Goal: Task Accomplishment & Management: Manage account settings

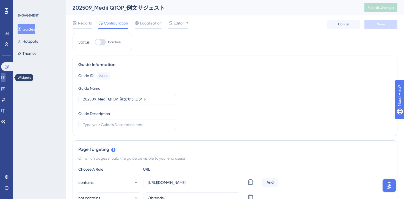
click at [5, 78] on icon at bounding box center [3, 77] width 4 height 4
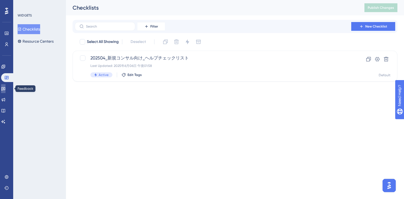
click at [5, 85] on link at bounding box center [3, 88] width 4 height 9
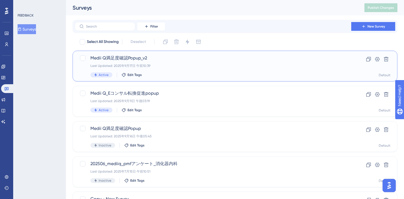
click at [194, 58] on span "Medii Q満足度確認Popup_v2" at bounding box center [213, 58] width 245 height 7
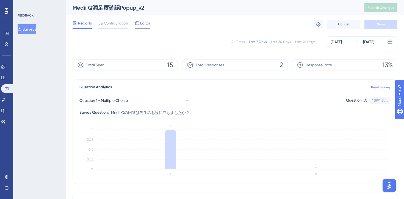
click at [139, 25] on div "Editor" at bounding box center [143, 23] width 16 height 7
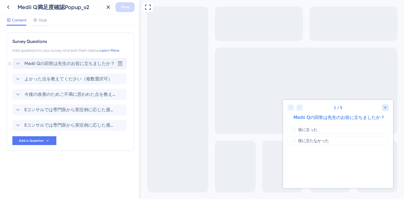
click at [52, 66] on span "Medii Qの回答は先生のお役に立ちましたか？" at bounding box center [69, 63] width 91 height 7
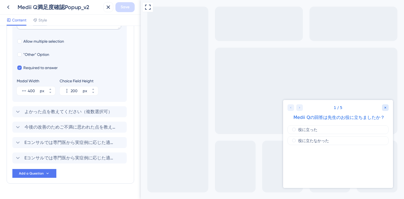
scroll to position [172, 0]
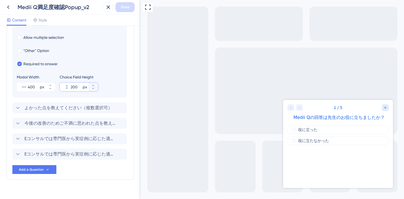
click at [73, 86] on input "200" at bounding box center [76, 87] width 11 height 7
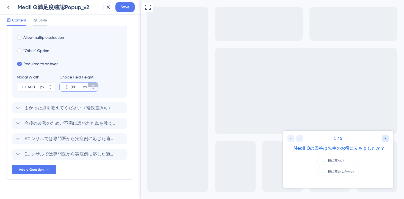
click at [95, 85] on button "88 px" at bounding box center [93, 85] width 10 height 4
click at [95, 85] on button "89 px" at bounding box center [93, 85] width 10 height 4
click at [95, 85] on button "90 px" at bounding box center [93, 85] width 10 height 4
click at [95, 85] on button "91 px" at bounding box center [93, 85] width 10 height 4
click at [95, 85] on button "92 px" at bounding box center [93, 85] width 10 height 4
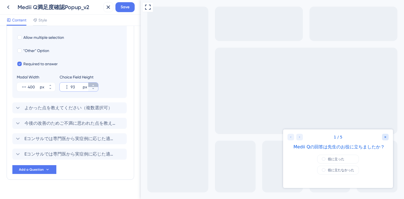
click at [95, 85] on button "93 px" at bounding box center [93, 85] width 10 height 4
click at [95, 85] on button "94 px" at bounding box center [93, 85] width 10 height 4
click at [95, 85] on button "95 px" at bounding box center [93, 85] width 10 height 4
click at [95, 85] on button "96 px" at bounding box center [93, 85] width 10 height 4
click at [95, 85] on button "97 px" at bounding box center [93, 85] width 10 height 4
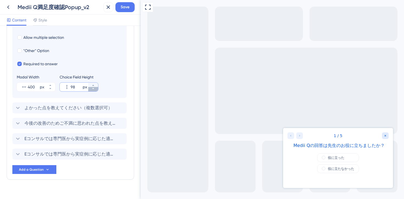
click at [94, 90] on icon at bounding box center [93, 88] width 3 height 3
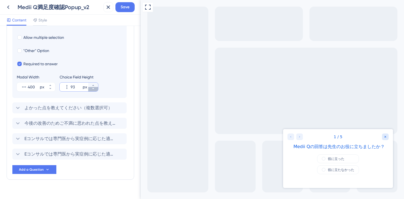
click at [94, 90] on icon at bounding box center [93, 88] width 3 height 3
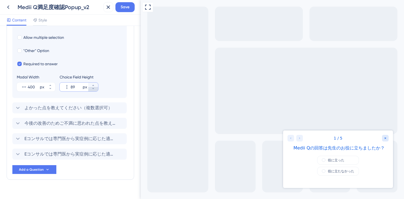
type input "88"
click at [94, 90] on icon at bounding box center [93, 88] width 3 height 3
click at [129, 10] on span "Save" at bounding box center [125, 7] width 9 height 7
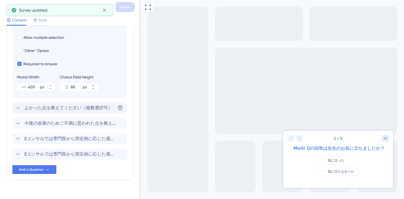
click at [54, 108] on span "よかった点を教えてください（複数選択可）" at bounding box center [68, 108] width 88 height 7
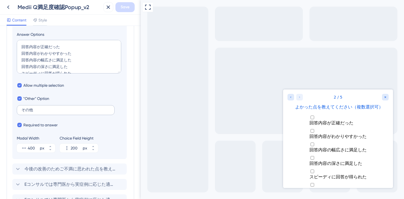
scroll to position [146, 0]
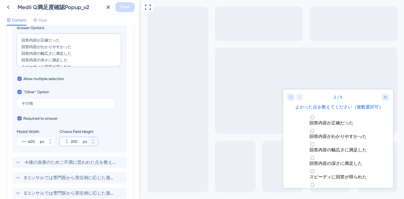
click at [75, 140] on input "200" at bounding box center [76, 141] width 11 height 7
click at [73, 141] on input "200" at bounding box center [76, 141] width 11 height 7
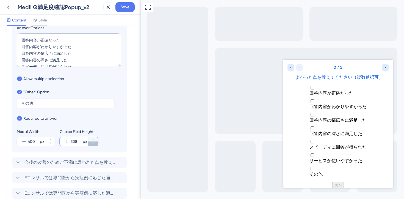
click at [94, 144] on icon at bounding box center [93, 142] width 3 height 3
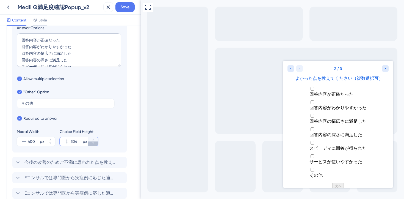
click at [94, 144] on icon at bounding box center [93, 142] width 3 height 3
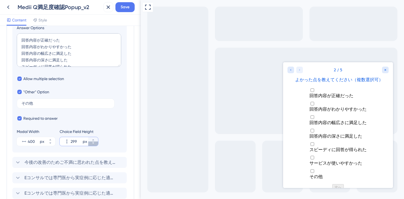
click at [94, 144] on icon at bounding box center [93, 142] width 3 height 3
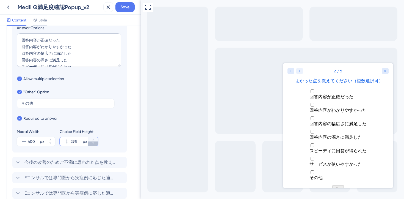
click at [94, 144] on icon at bounding box center [93, 142] width 3 height 3
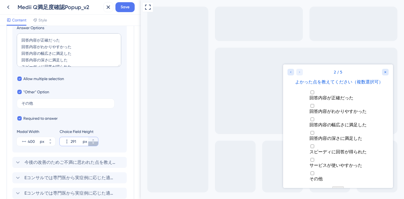
click at [94, 144] on icon at bounding box center [93, 142] width 3 height 3
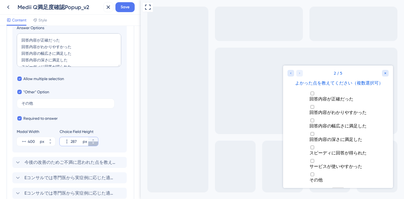
click at [94, 144] on icon at bounding box center [93, 142] width 3 height 3
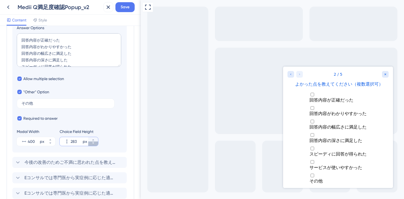
click at [94, 144] on icon at bounding box center [93, 142] width 3 height 3
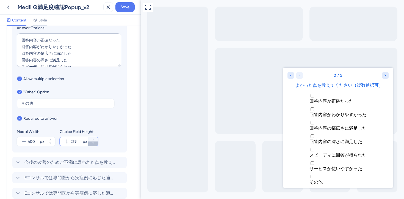
click at [94, 144] on icon at bounding box center [93, 142] width 3 height 3
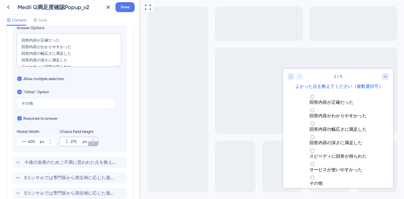
click at [94, 144] on icon at bounding box center [93, 142] width 3 height 3
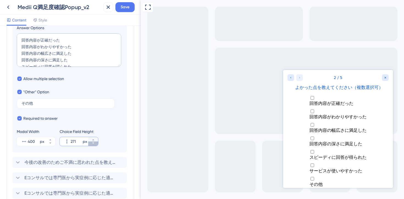
click at [94, 144] on icon at bounding box center [93, 142] width 3 height 3
click at [94, 140] on icon at bounding box center [93, 139] width 3 height 3
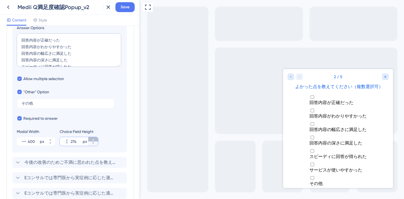
click at [94, 140] on icon at bounding box center [93, 139] width 3 height 3
type input "275"
click at [128, 8] on span "Save" at bounding box center [125, 7] width 9 height 7
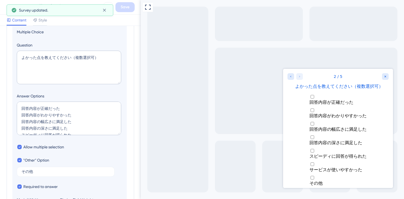
scroll to position [0, 0]
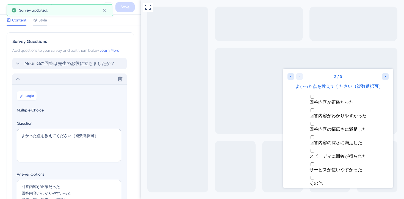
click at [17, 79] on icon at bounding box center [18, 79] width 4 height 2
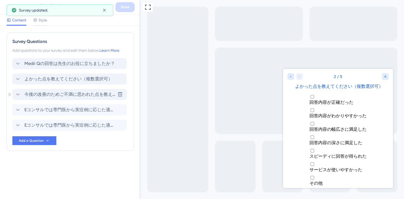
click at [18, 92] on icon at bounding box center [18, 94] width 7 height 7
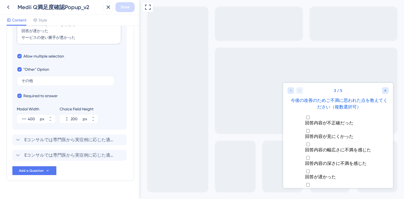
scroll to position [195, 0]
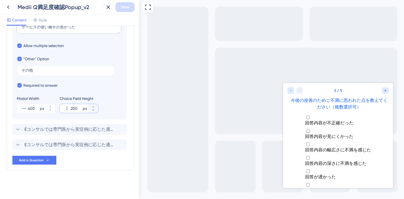
click at [75, 106] on input "200" at bounding box center [76, 108] width 11 height 7
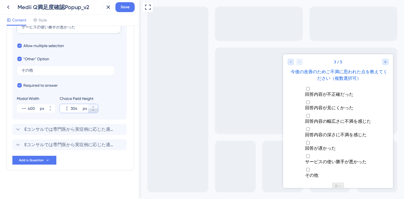
click at [93, 109] on icon at bounding box center [93, 109] width 3 height 3
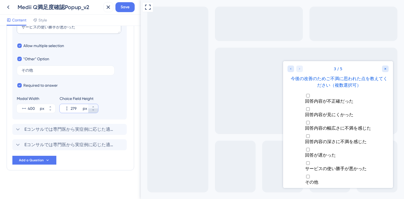
click at [94, 110] on icon at bounding box center [93, 109] width 3 height 3
type input "275"
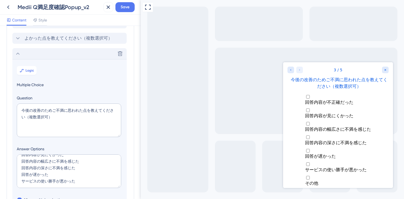
scroll to position [0, 0]
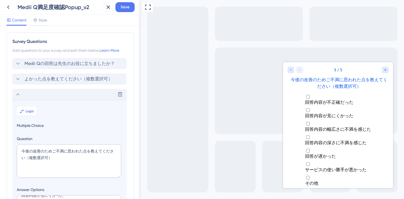
click at [18, 92] on icon at bounding box center [18, 94] width 7 height 7
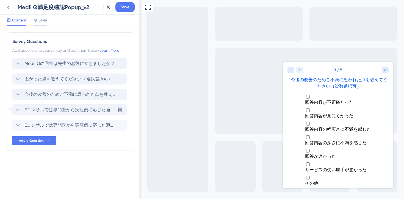
click at [18, 108] on icon at bounding box center [18, 109] width 7 height 7
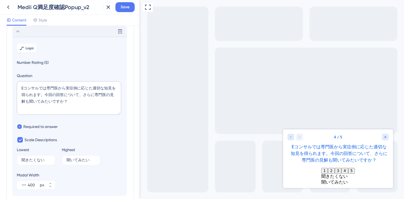
scroll to position [139, 0]
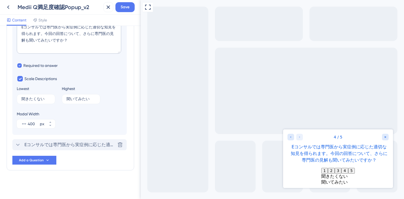
click at [74, 145] on span "Eコンサルでは専門医から実症例に応じた適切な知見を得られます。今回の回答で解消しきれなかった点を、専門医に相談してみたいですか？" at bounding box center [69, 144] width 91 height 7
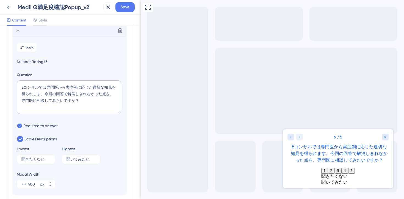
scroll to position [94, 0]
click at [127, 8] on span "Save" at bounding box center [125, 7] width 9 height 7
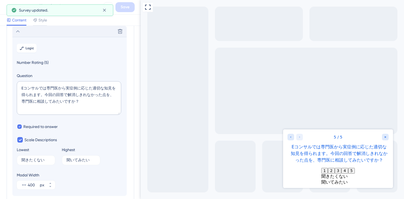
scroll to position [0, 0]
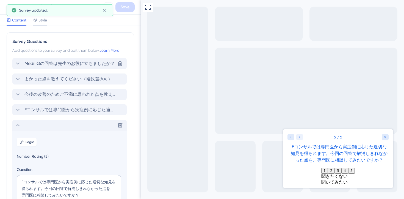
click at [51, 65] on span "Medii Qの回答は先生のお役に立ちましたか？" at bounding box center [69, 63] width 91 height 7
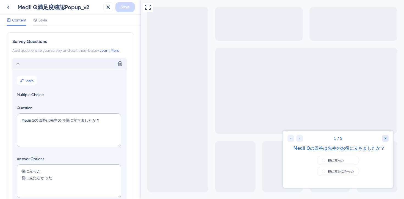
click at [20, 64] on icon at bounding box center [18, 63] width 7 height 7
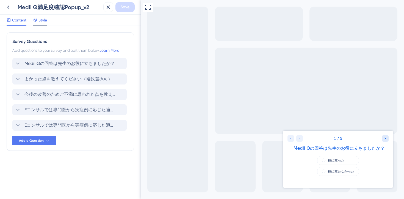
click at [40, 24] on div "Style" at bounding box center [40, 21] width 14 height 9
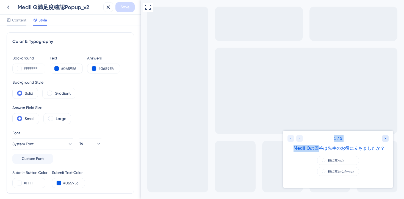
drag, startPoint x: 321, startPoint y: 149, endPoint x: 294, endPoint y: 276, distance: 130.4
click at [283, 146] on html "1 / 5 Medii Qの回答は先生のお役に立ちましたか？ 役に立った 役に立たなかった" at bounding box center [338, 157] width 110 height 53
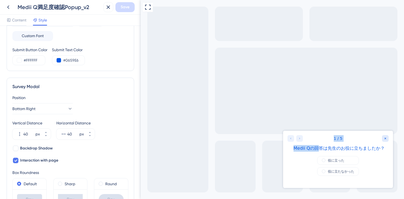
scroll to position [122, 0]
click at [104, 95] on div "Survey Modal Position Bottom Right Vertical Distance 40 px Horizontal Distance …" at bounding box center [71, 153] width 128 height 150
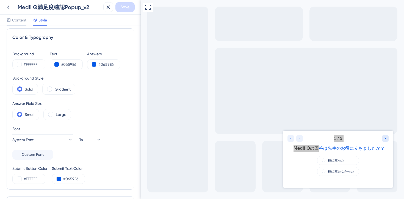
scroll to position [0, 0]
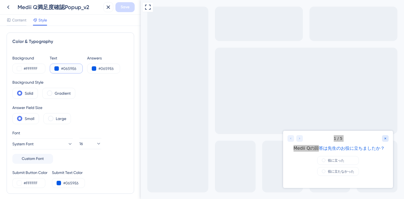
click at [57, 70] on button at bounding box center [56, 68] width 4 height 4
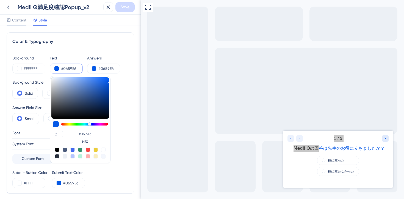
click at [58, 150] on div at bounding box center [57, 149] width 4 height 4
type input "#000000"
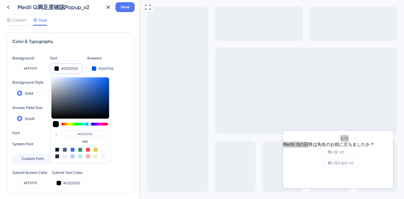
click at [120, 88] on div "Background Style Solid Gradient" at bounding box center [70, 89] width 116 height 20
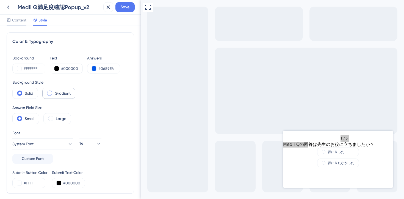
click at [48, 92] on span at bounding box center [49, 93] width 5 height 5
click at [54, 91] on input "radio" at bounding box center [54, 91] width 0 height 0
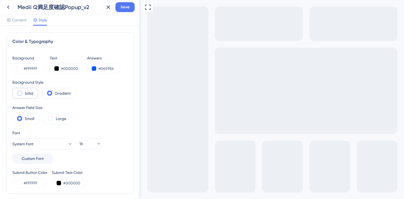
click at [26, 92] on label "Solid" at bounding box center [29, 93] width 9 height 7
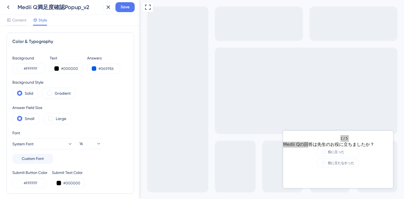
click at [95, 90] on div "Background Style Solid Gradient" at bounding box center [70, 89] width 116 height 20
click at [50, 118] on span at bounding box center [50, 118] width 5 height 5
click at [55, 117] on input "radio" at bounding box center [55, 117] width 0 height 0
click at [19, 119] on span at bounding box center [19, 118] width 5 height 5
click at [24, 117] on input "radio" at bounding box center [24, 117] width 0 height 0
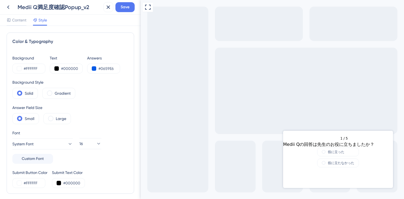
click at [365, 143] on div "1 / 5 Medii Qの回答は先生のお役に立ちましたか？" at bounding box center [338, 139] width 110 height 17
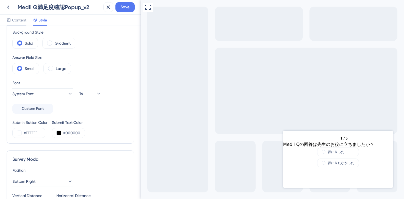
scroll to position [51, 0]
click at [43, 108] on span "Custom Font" at bounding box center [33, 108] width 22 height 7
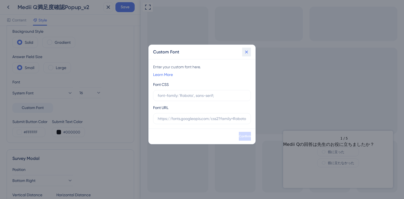
click at [248, 53] on icon at bounding box center [247, 52] width 6 height 6
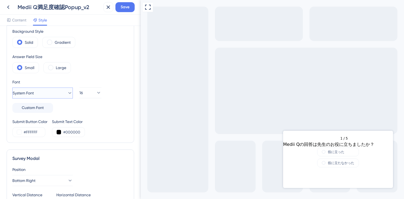
click at [67, 91] on icon at bounding box center [70, 93] width 6 height 6
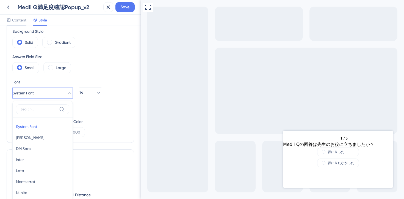
scroll to position [94, 0]
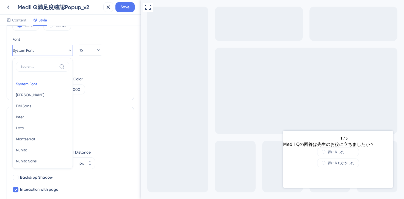
click at [113, 70] on div "Font System Font System Font System Font Barlow Barlow DM Sans DM Sans Inter In…" at bounding box center [70, 53] width 116 height 34
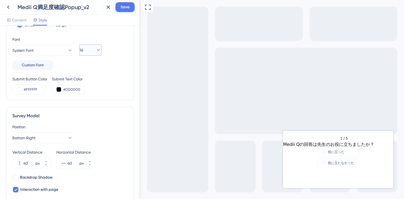
click at [98, 54] on button "16" at bounding box center [91, 50] width 22 height 11
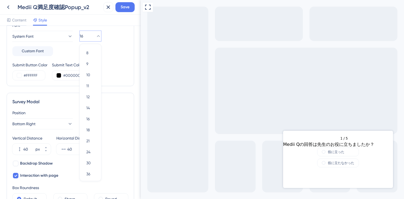
click at [114, 52] on div "Font System Font Custom Font 16 8 8 9 9 10 10 11 11 12 12 14 14 16 16 18 18 21 …" at bounding box center [70, 39] width 116 height 34
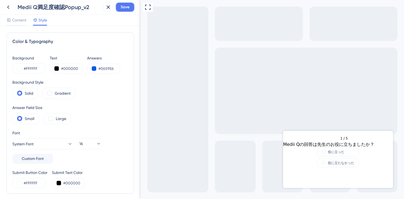
click at [122, 7] on span "Save" at bounding box center [125, 7] width 9 height 7
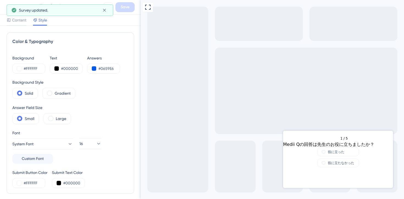
click at [301, 138] on div at bounding box center [295, 138] width 15 height 7
click at [296, 138] on div at bounding box center [295, 138] width 15 height 7
click at [17, 22] on span "Content" at bounding box center [19, 20] width 14 height 7
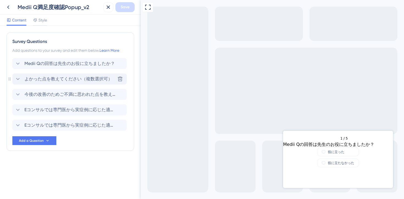
click at [32, 77] on span "よかった点を教えてください（複数選択可）" at bounding box center [68, 79] width 88 height 7
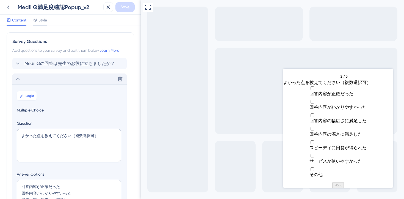
click at [18, 80] on icon at bounding box center [18, 79] width 7 height 7
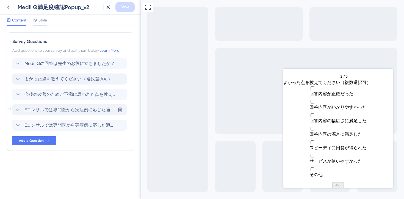
click at [36, 111] on span "Eコンサルでは専門医から実症例に応じた適切な知見を得られます。今回の回答について、さらに専門医の見解も聞いてみたいですか？" at bounding box center [69, 109] width 91 height 7
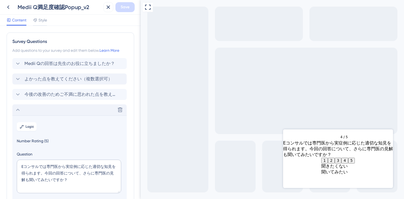
click at [29, 111] on div "Delete" at bounding box center [69, 109] width 114 height 11
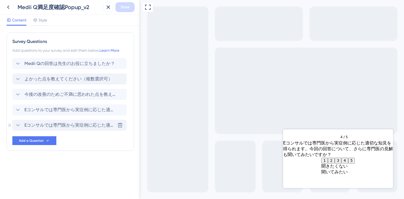
click at [41, 124] on span "Eコンサルでは専門医から実症例に応じた適切な知見を得られます。今回の回答で解消しきれなかった点を、専門医に相談してみたいですか？" at bounding box center [69, 125] width 91 height 7
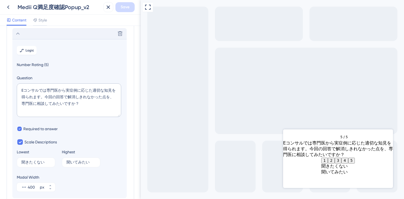
scroll to position [94, 0]
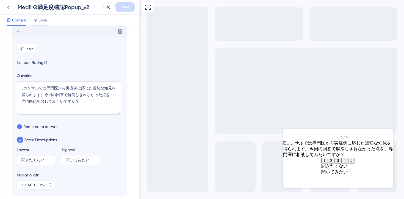
click at [42, 32] on div "Delete" at bounding box center [69, 31] width 114 height 11
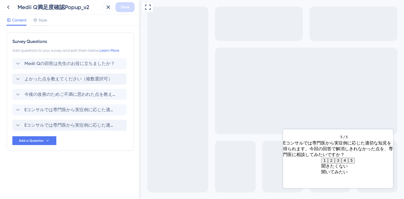
scroll to position [0, 0]
click at [43, 20] on span "Style" at bounding box center [43, 20] width 9 height 7
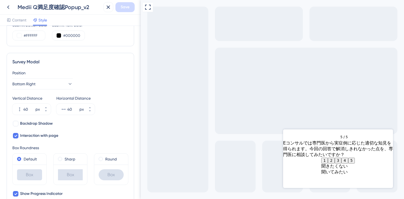
scroll to position [146, 0]
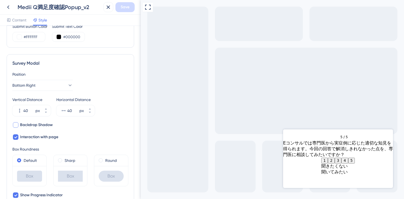
click at [36, 124] on span "Backdrop Shadow" at bounding box center [36, 125] width 33 height 7
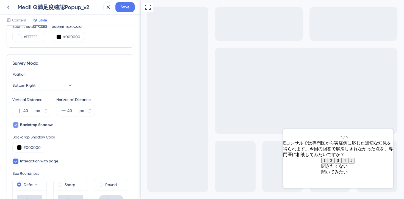
click at [36, 124] on span "Backdrop Shadow" at bounding box center [36, 125] width 33 height 7
checkbox input "false"
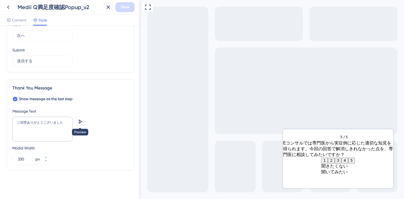
scroll to position [0, 0]
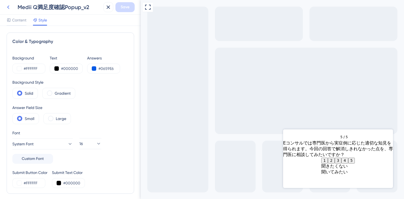
click at [6, 6] on icon at bounding box center [8, 7] width 7 height 7
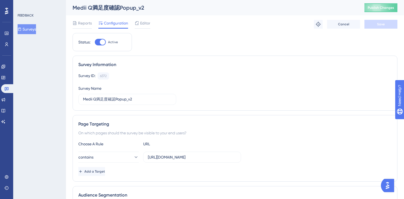
click at [100, 41] on div at bounding box center [103, 42] width 6 height 6
click at [95, 42] on input "Active" at bounding box center [95, 42] width 0 height 0
checkbox input "false"
click at [168, 158] on input "https://stg-e-consult.medii.jp/ai-assistant/threads/" at bounding box center [192, 157] width 89 height 6
type input "https://e-consult.medii.jp/ai-assistant/threads/"
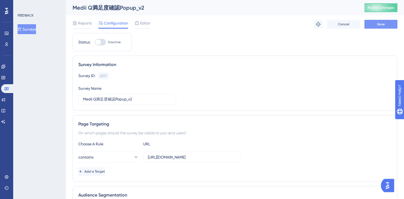
click at [372, 27] on button "Save" at bounding box center [381, 24] width 33 height 9
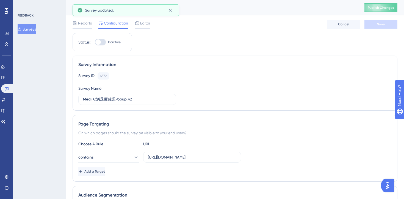
click at [32, 27] on button "Surveys" at bounding box center [27, 29] width 18 height 10
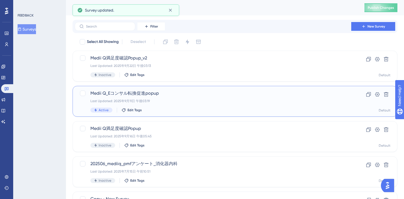
click at [215, 105] on div "Medii Q_Eコンサル転換促進popup Last Updated: 2025年9月11日 午後03:19 Active Edit Tags" at bounding box center [213, 101] width 245 height 23
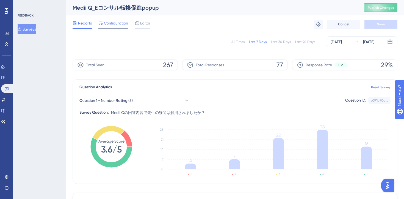
click at [120, 20] on span "Configuration" at bounding box center [116, 23] width 24 height 7
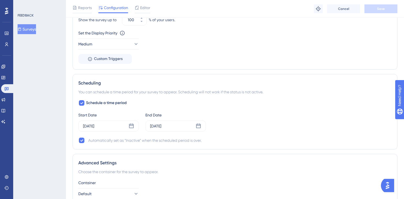
scroll to position [376, 0]
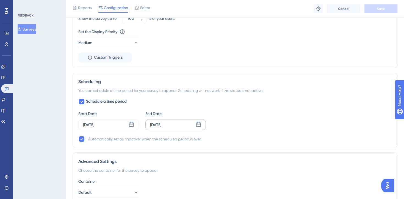
click at [200, 124] on icon at bounding box center [198, 124] width 5 height 5
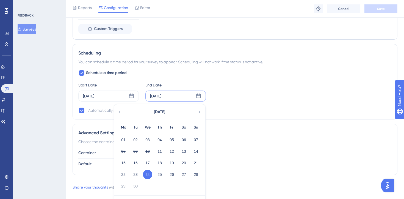
scroll to position [414, 0]
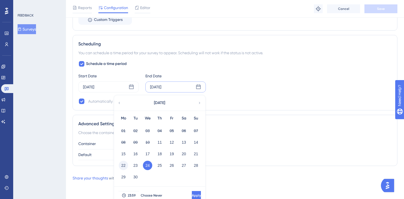
click at [124, 165] on button "22" at bounding box center [123, 165] width 9 height 9
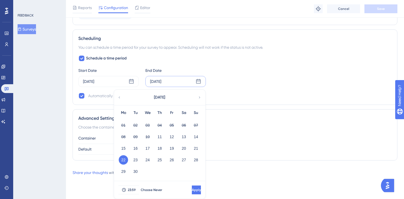
click at [250, 124] on div "Advanced Settings Choose the container for the survey to appear. Container Defa…" at bounding box center [235, 134] width 325 height 51
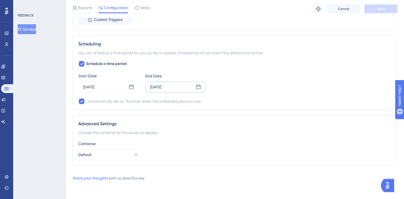
click at [202, 84] on div "Sep 24 2025" at bounding box center [176, 86] width 61 height 11
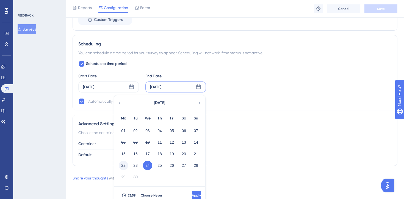
click at [120, 162] on button "22" at bounding box center [123, 165] width 9 height 9
click at [192, 195] on span "Apply" at bounding box center [196, 195] width 9 height 4
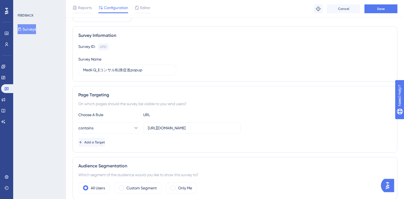
scroll to position [19, 0]
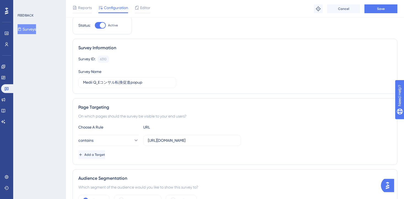
click at [101, 25] on div at bounding box center [103, 26] width 6 height 6
click at [95, 25] on input "Active" at bounding box center [95, 25] width 0 height 0
checkbox input "false"
click at [379, 10] on span "Save" at bounding box center [381, 9] width 8 height 4
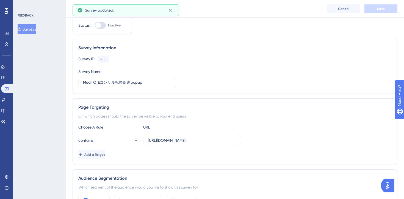
scroll to position [0, 0]
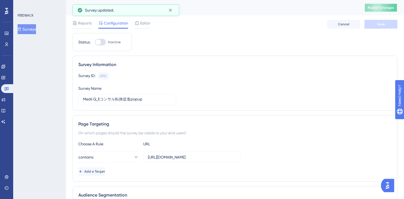
click at [385, 7] on button "Publish Changes" at bounding box center [381, 7] width 33 height 9
click at [31, 28] on button "Surveys" at bounding box center [27, 29] width 18 height 10
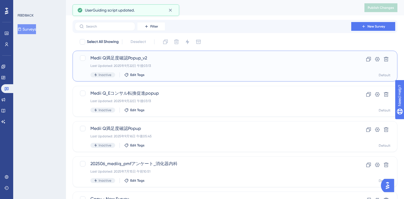
click at [184, 70] on div "Medii Q満足度確認Popup_v2 Last Updated: 2025年9月22日 午後03:13 Inactive Edit Tags" at bounding box center [213, 66] width 245 height 23
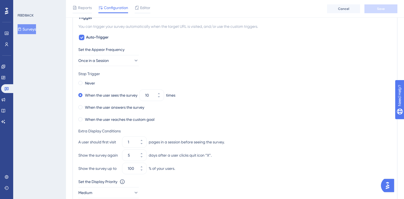
scroll to position [228, 0]
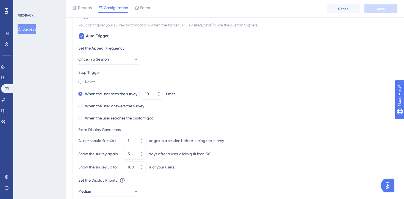
click at [92, 83] on label "Never" at bounding box center [90, 81] width 10 height 7
click at [86, 94] on label "When the user sees the survey" at bounding box center [111, 94] width 53 height 7
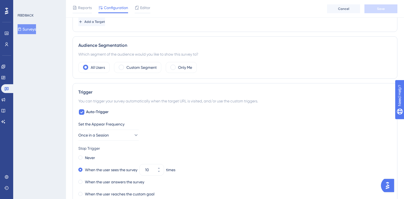
scroll to position [194, 0]
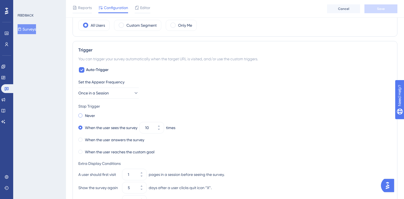
click at [82, 116] on span at bounding box center [80, 115] width 4 height 4
click at [84, 114] on input "radio" at bounding box center [84, 114] width 0 height 0
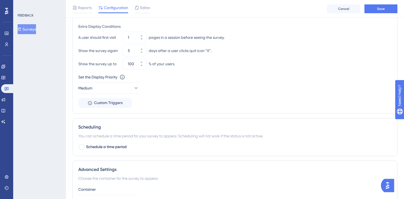
scroll to position [377, 0]
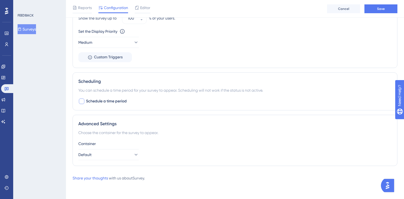
click at [90, 101] on span "Schedule a time period" at bounding box center [106, 101] width 41 height 7
checkbox input "true"
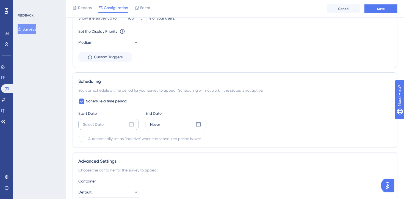
click at [131, 124] on icon at bounding box center [132, 125] width 6 height 6
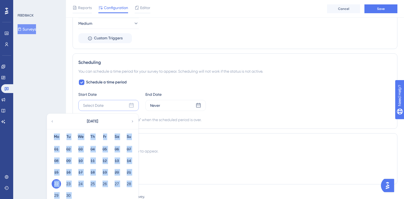
scroll to position [398, 0]
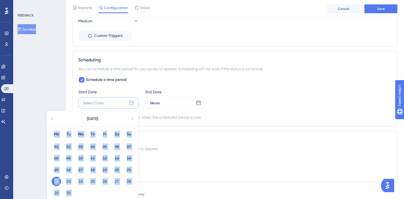
click at [56, 183] on button "22" at bounding box center [56, 181] width 9 height 9
click at [61, 183] on button "22" at bounding box center [56, 181] width 9 height 9
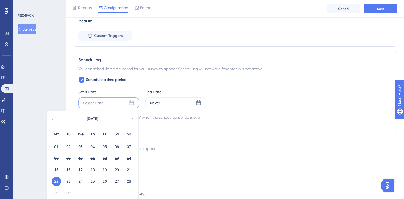
click at [289, 108] on div "Start Date Select Date September 2025 Mo Tu We Th Fr Sa Su 01 02 03 04 05 06 07…" at bounding box center [235, 99] width 314 height 20
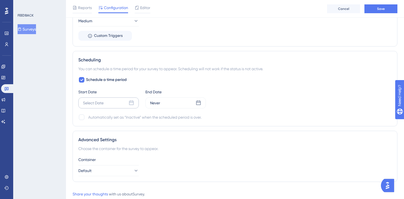
click at [135, 102] on div "Select Date" at bounding box center [108, 102] width 61 height 11
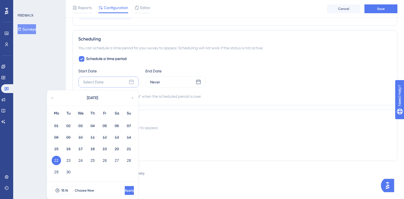
scroll to position [420, 0]
click at [56, 158] on button "22" at bounding box center [56, 159] width 9 height 9
click at [122, 185] on div "15:14 Choose Now Apply" at bounding box center [92, 190] width 91 height 18
click at [125, 187] on button "Apply" at bounding box center [129, 189] width 9 height 9
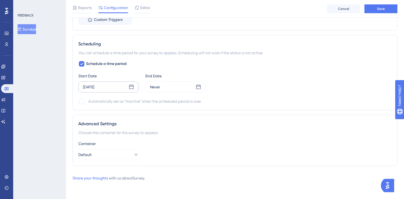
scroll to position [414, 0]
click at [198, 86] on icon at bounding box center [198, 86] width 5 height 5
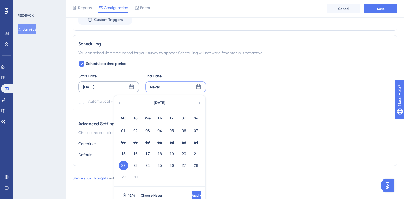
click at [201, 102] on icon at bounding box center [200, 102] width 4 height 5
click at [148, 130] on button "01" at bounding box center [147, 130] width 9 height 9
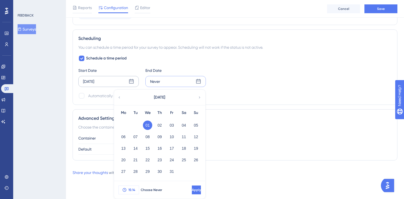
click at [129, 191] on span "15:14" at bounding box center [131, 190] width 7 height 4
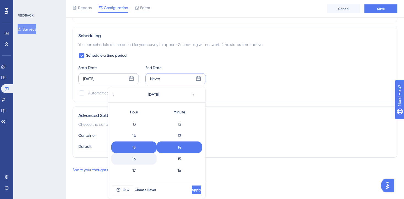
scroll to position [218, 0]
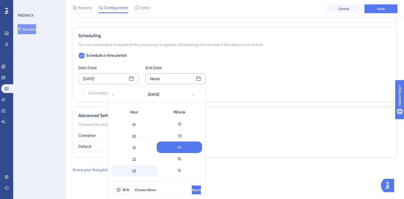
click at [136, 169] on div "23" at bounding box center [133, 171] width 45 height 12
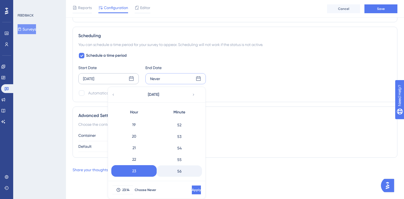
scroll to position [634, 0]
click at [183, 171] on div "59" at bounding box center [179, 171] width 45 height 12
click at [191, 188] on span "Apply" at bounding box center [195, 190] width 9 height 4
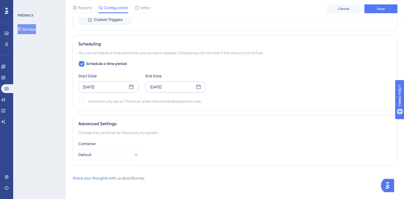
click at [163, 143] on div "Container" at bounding box center [235, 143] width 314 height 7
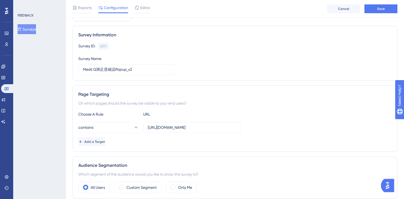
scroll to position [0, 0]
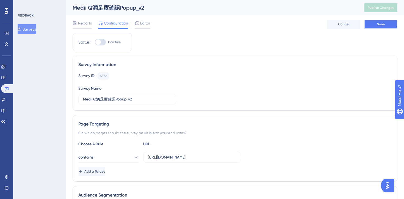
click at [371, 22] on button "Save" at bounding box center [381, 24] width 33 height 9
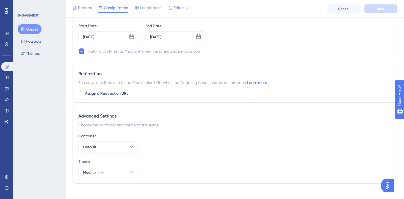
scroll to position [454, 0]
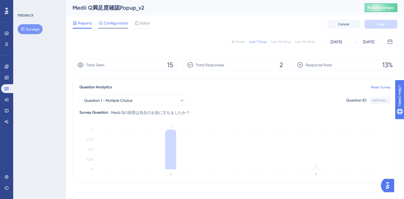
click at [115, 22] on span "Configuration" at bounding box center [116, 23] width 24 height 7
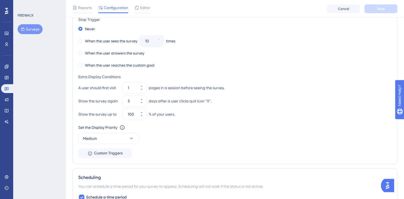
scroll to position [275, 0]
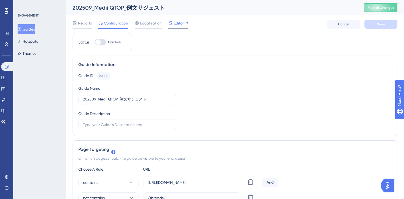
click at [173, 21] on div "Editor" at bounding box center [178, 23] width 20 height 7
click at [176, 24] on span "Editor" at bounding box center [179, 23] width 10 height 7
click at [376, 8] on span "Publish Changes" at bounding box center [381, 8] width 26 height 4
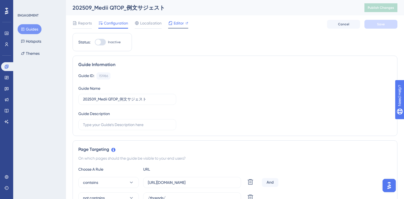
click at [178, 23] on span "Editor" at bounding box center [179, 23] width 10 height 7
click at [31, 28] on button "Guides" at bounding box center [30, 29] width 24 height 10
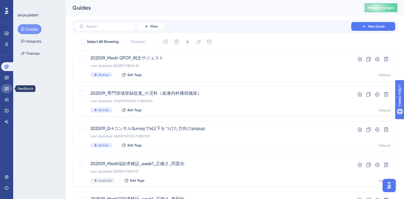
click at [7, 84] on link at bounding box center [6, 88] width 11 height 9
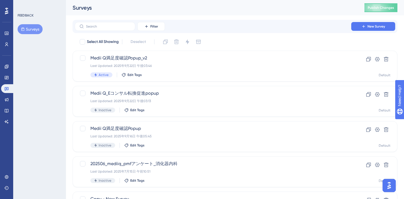
click at [1, 65] on div "Engagement" at bounding box center [6, 66] width 11 height 9
click at [6, 67] on icon at bounding box center [7, 67] width 4 height 4
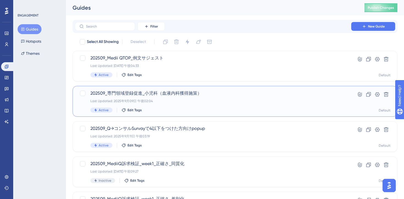
click at [277, 108] on div "Active Edit Tags" at bounding box center [213, 110] width 245 height 5
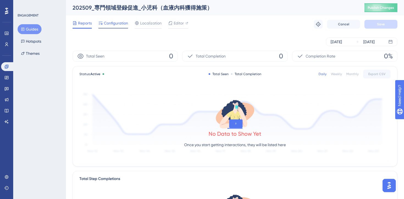
click at [113, 23] on span "Configuration" at bounding box center [116, 23] width 24 height 7
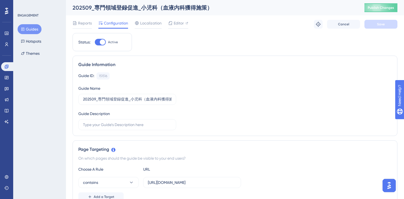
click at [100, 40] on div at bounding box center [100, 42] width 11 height 7
click at [95, 42] on input "Active" at bounding box center [95, 42] width 0 height 0
checkbox input "false"
click at [377, 22] on button "Save" at bounding box center [381, 24] width 33 height 9
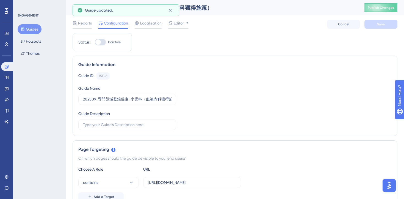
click at [32, 31] on button "Guides" at bounding box center [30, 29] width 24 height 10
